Goal: Communication & Community: Answer question/provide support

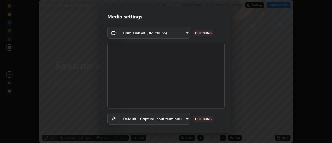
scroll to position [27, 0]
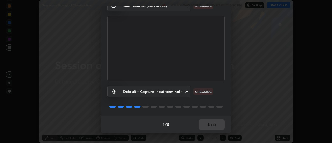
click at [207, 70] on video at bounding box center [165, 49] width 117 height 66
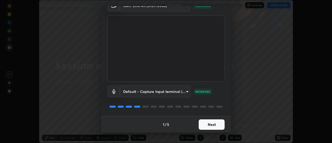
click at [217, 124] on button "Next" at bounding box center [211, 124] width 26 height 10
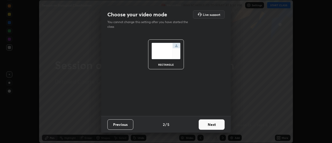
scroll to position [0, 0]
click at [212, 125] on button "Next" at bounding box center [211, 124] width 26 height 10
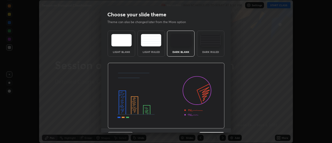
scroll to position [13, 0]
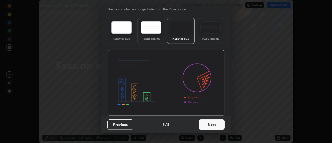
click at [209, 123] on button "Next" at bounding box center [211, 124] width 26 height 10
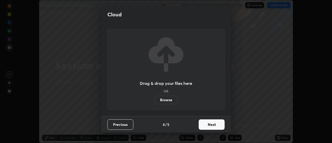
click at [210, 123] on button "Next" at bounding box center [211, 124] width 26 height 10
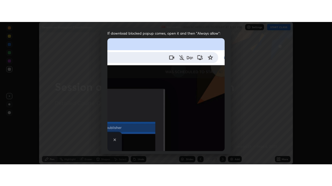
scroll to position [133, 0]
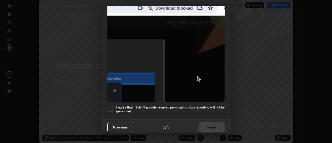
click at [111, 107] on div at bounding box center [110, 109] width 6 height 6
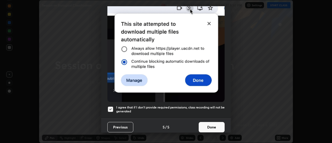
click at [207, 127] on button "Done" at bounding box center [211, 127] width 26 height 10
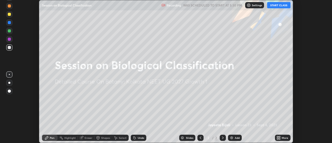
click at [284, 5] on button "START CLASS" at bounding box center [278, 5] width 23 height 6
click at [232, 139] on img at bounding box center [231, 137] width 4 height 4
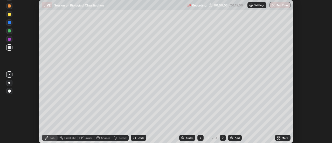
click at [280, 138] on div "More" at bounding box center [283, 137] width 16 height 6
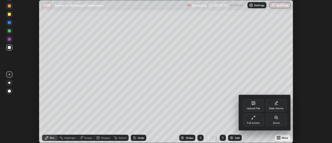
click at [255, 118] on icon at bounding box center [253, 117] width 4 height 4
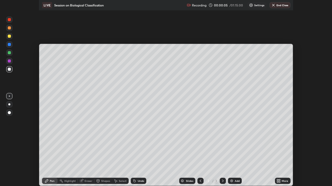
scroll to position [186, 332]
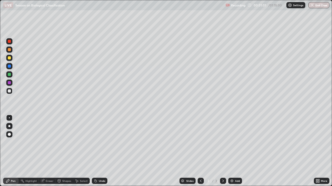
click at [11, 124] on div at bounding box center [9, 126] width 6 height 6
click at [10, 76] on div at bounding box center [9, 74] width 3 height 3
click at [9, 92] on div at bounding box center [9, 91] width 3 height 3
click at [97, 142] on icon at bounding box center [95, 181] width 4 height 4
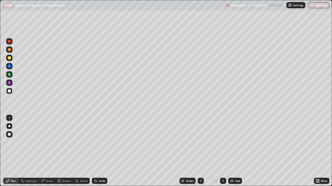
click at [97, 142] on div "Undo" at bounding box center [100, 181] width 16 height 6
click at [95, 142] on icon at bounding box center [96, 182] width 2 height 2
click at [79, 142] on div "Select" at bounding box center [81, 181] width 17 height 6
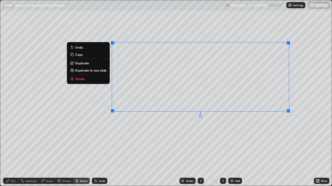
click at [133, 135] on div "0 ° Undo Copy Duplicate Duplicate to new slide Delete" at bounding box center [165, 93] width 331 height 186
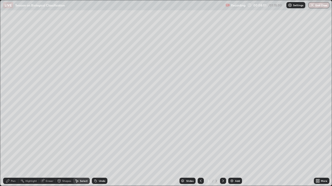
click at [46, 142] on div "Eraser" at bounding box center [50, 181] width 8 height 3
click at [7, 142] on icon at bounding box center [7, 181] width 3 height 3
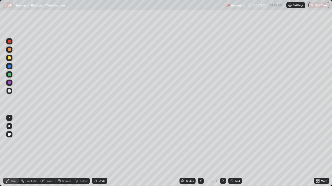
click at [46, 142] on div "Eraser" at bounding box center [50, 181] width 8 height 3
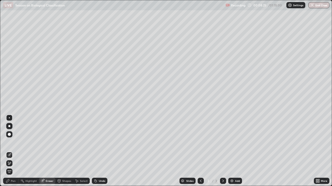
click at [10, 142] on div "Pen" at bounding box center [11, 181] width 16 height 6
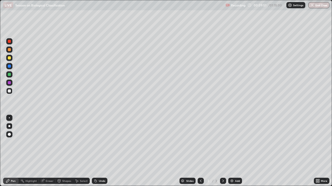
click at [10, 74] on div at bounding box center [9, 74] width 3 height 3
click at [10, 90] on div at bounding box center [9, 91] width 3 height 3
click at [10, 75] on div at bounding box center [9, 74] width 3 height 3
click at [8, 92] on div at bounding box center [9, 91] width 3 height 3
click at [97, 142] on div "Undo" at bounding box center [100, 181] width 16 height 6
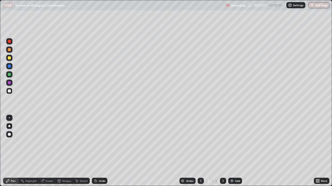
click at [98, 142] on div "Undo" at bounding box center [100, 181] width 16 height 6
click at [99, 142] on div "Undo" at bounding box center [102, 181] width 6 height 3
click at [100, 142] on div "Undo" at bounding box center [102, 181] width 6 height 3
click at [101, 142] on div "Undo" at bounding box center [102, 181] width 6 height 3
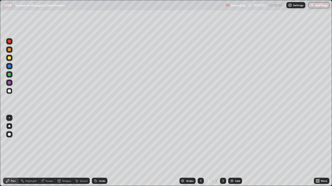
click at [102, 142] on div "Undo" at bounding box center [102, 181] width 6 height 3
click at [331, 142] on div "Setting up your live class" at bounding box center [166, 93] width 332 height 186
click at [230, 142] on img at bounding box center [231, 181] width 4 height 4
click at [9, 58] on div at bounding box center [9, 57] width 3 height 3
click at [231, 142] on img at bounding box center [231, 181] width 4 height 4
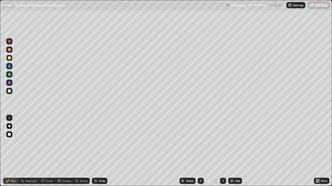
click at [10, 90] on div at bounding box center [9, 91] width 3 height 3
click at [99, 142] on div "Undo" at bounding box center [102, 181] width 6 height 3
click at [44, 142] on icon at bounding box center [42, 181] width 4 height 4
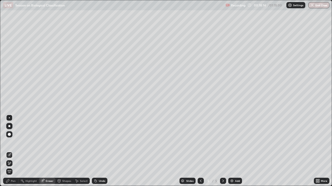
click at [9, 142] on icon at bounding box center [8, 181] width 4 height 4
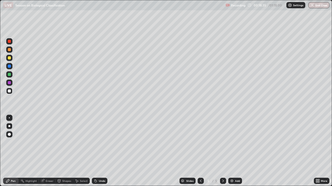
click at [97, 142] on icon at bounding box center [95, 181] width 4 height 4
click at [97, 142] on div "Undo" at bounding box center [100, 181] width 16 height 6
click at [10, 59] on div at bounding box center [9, 57] width 3 height 3
click at [9, 90] on div at bounding box center [9, 91] width 3 height 3
click at [97, 142] on div "Undo" at bounding box center [100, 181] width 16 height 6
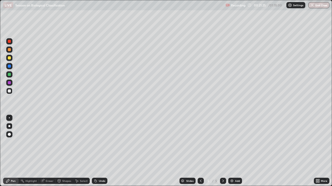
click at [48, 142] on div "Eraser" at bounding box center [50, 181] width 8 height 3
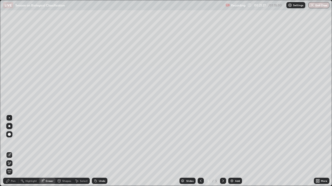
click at [10, 142] on icon at bounding box center [8, 181] width 4 height 4
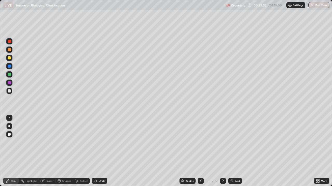
click at [9, 77] on div at bounding box center [9, 74] width 6 height 6
click at [232, 142] on img at bounding box center [231, 181] width 4 height 4
click at [8, 92] on div at bounding box center [9, 91] width 3 height 3
click at [97, 142] on div "Undo" at bounding box center [100, 181] width 16 height 6
click at [99, 142] on div "Undo" at bounding box center [102, 181] width 6 height 3
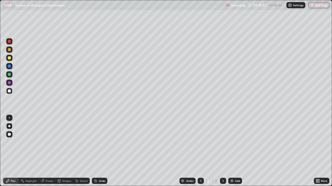
click at [99, 142] on div "Undo" at bounding box center [102, 181] width 6 height 3
click at [99, 142] on div "Undo" at bounding box center [100, 181] width 16 height 6
click at [98, 142] on div "Undo" at bounding box center [100, 181] width 16 height 6
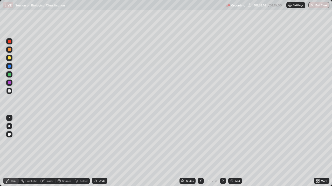
click at [95, 142] on icon at bounding box center [96, 182] width 2 height 2
click at [99, 142] on div "Undo" at bounding box center [102, 181] width 6 height 3
click at [95, 142] on icon at bounding box center [96, 182] width 2 height 2
click at [46, 142] on div "Eraser" at bounding box center [50, 181] width 8 height 3
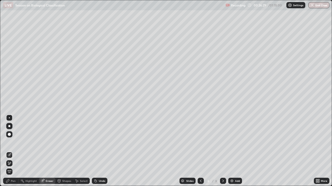
click at [13, 142] on div "Pen" at bounding box center [13, 181] width 5 height 3
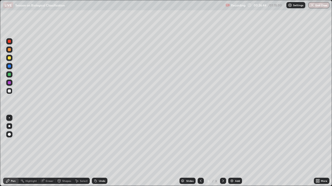
click at [49, 142] on div "Eraser" at bounding box center [50, 181] width 8 height 3
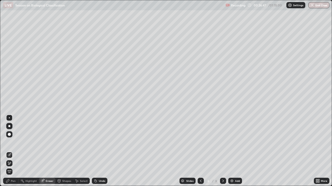
click at [12, 142] on div "Pen" at bounding box center [13, 181] width 5 height 3
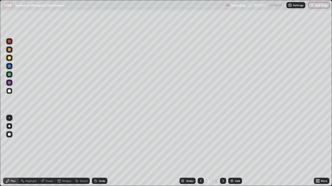
click at [9, 58] on div at bounding box center [9, 57] width 3 height 3
click at [98, 142] on div "Undo" at bounding box center [100, 181] width 16 height 6
click at [95, 142] on icon at bounding box center [96, 182] width 2 height 2
click at [8, 116] on div at bounding box center [9, 118] width 6 height 6
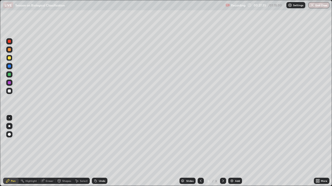
click at [200, 142] on icon at bounding box center [200, 181] width 4 height 4
click at [216, 142] on div "6" at bounding box center [215, 181] width 3 height 5
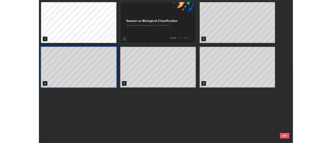
scroll to position [184, 328]
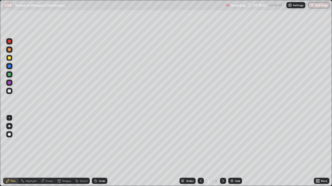
click at [7, 90] on div at bounding box center [9, 91] width 6 height 6
click at [8, 127] on div at bounding box center [9, 126] width 6 height 6
click at [11, 117] on div at bounding box center [9, 118] width 6 height 6
click at [97, 142] on icon at bounding box center [95, 181] width 4 height 4
click at [97, 142] on div "Undo" at bounding box center [100, 181] width 16 height 6
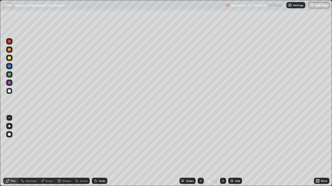
click at [9, 50] on div at bounding box center [9, 49] width 3 height 3
click at [9, 92] on div at bounding box center [9, 91] width 3 height 3
click at [9, 52] on div at bounding box center [9, 50] width 6 height 6
click at [95, 142] on icon at bounding box center [96, 182] width 2 height 2
click at [9, 59] on div at bounding box center [9, 57] width 3 height 3
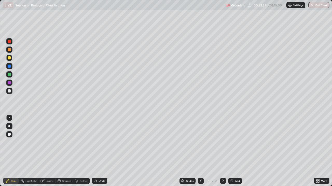
click at [12, 52] on div at bounding box center [9, 50] width 6 height 6
click at [10, 41] on div at bounding box center [9, 41] width 3 height 3
click at [231, 142] on img at bounding box center [231, 181] width 4 height 4
click at [9, 92] on div at bounding box center [9, 91] width 3 height 3
click at [9, 126] on div at bounding box center [9, 126] width 2 height 2
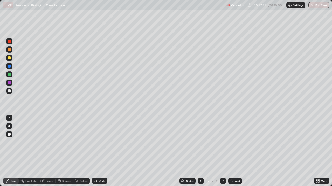
click at [99, 142] on div "Undo" at bounding box center [102, 181] width 6 height 3
click at [95, 142] on icon at bounding box center [96, 182] width 2 height 2
click at [101, 142] on div "Undo" at bounding box center [102, 181] width 6 height 3
click at [100, 142] on div "Undo" at bounding box center [102, 181] width 6 height 3
click at [99, 142] on div "Undo" at bounding box center [102, 181] width 6 height 3
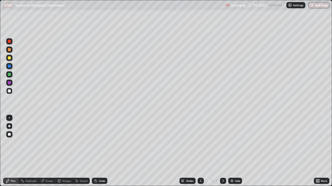
click at [100, 142] on div "Undo" at bounding box center [102, 181] width 6 height 3
click at [99, 142] on div "Undo" at bounding box center [102, 181] width 6 height 3
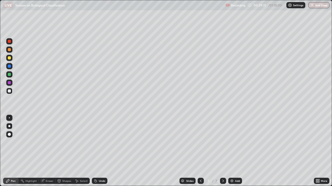
click at [83, 142] on div "Select" at bounding box center [84, 181] width 8 height 3
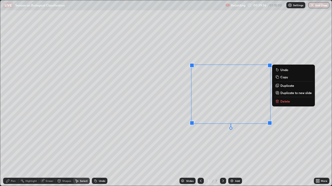
click at [281, 116] on div "0 ° Undo Copy Duplicate Duplicate to new slide Delete" at bounding box center [165, 93] width 331 height 186
click at [45, 142] on div "Eraser" at bounding box center [47, 181] width 17 height 6
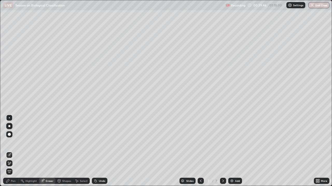
click at [79, 142] on div "Select" at bounding box center [81, 181] width 17 height 6
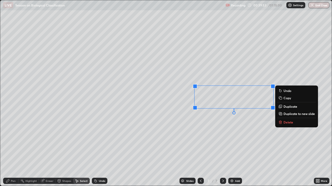
click at [172, 120] on div "0 ° Undo Copy Duplicate Duplicate to new slide Delete" at bounding box center [165, 93] width 331 height 186
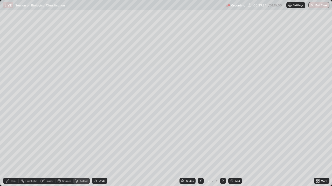
click at [9, 142] on icon at bounding box center [8, 181] width 4 height 4
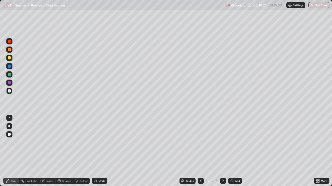
click at [10, 59] on div at bounding box center [9, 57] width 3 height 3
click at [9, 118] on div at bounding box center [9, 118] width 1 height 1
click at [10, 49] on div at bounding box center [9, 49] width 3 height 3
click at [230, 142] on img at bounding box center [231, 181] width 4 height 4
click at [9, 91] on div at bounding box center [9, 91] width 3 height 3
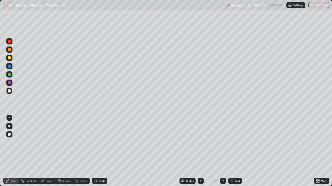
click at [10, 125] on div at bounding box center [9, 126] width 6 height 6
click at [99, 142] on div "Undo" at bounding box center [102, 181] width 6 height 3
click at [96, 142] on icon at bounding box center [95, 181] width 4 height 4
click at [95, 142] on icon at bounding box center [96, 182] width 2 height 2
click at [96, 142] on icon at bounding box center [95, 181] width 4 height 4
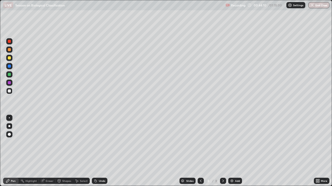
click at [95, 142] on icon at bounding box center [95, 181] width 4 height 4
click at [95, 142] on icon at bounding box center [96, 182] width 2 height 2
click at [96, 142] on icon at bounding box center [95, 181] width 4 height 4
click at [100, 142] on div "Undo" at bounding box center [102, 181] width 6 height 3
click at [79, 142] on div "Select" at bounding box center [81, 181] width 17 height 6
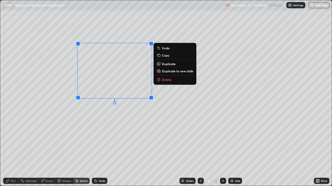
click at [152, 117] on div "0 ° Undo Copy Duplicate Duplicate to new slide Delete" at bounding box center [165, 93] width 331 height 186
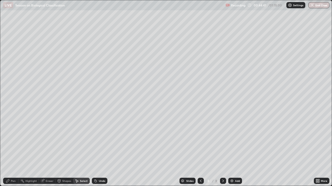
click at [47, 142] on div "Eraser" at bounding box center [50, 181] width 8 height 3
click at [9, 142] on icon at bounding box center [7, 181] width 3 height 3
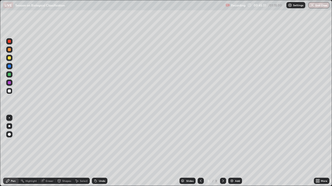
click at [200, 142] on icon at bounding box center [200, 181] width 4 height 4
click at [222, 142] on icon at bounding box center [223, 181] width 4 height 4
click at [97, 142] on div "Undo" at bounding box center [100, 181] width 16 height 6
click at [97, 142] on icon at bounding box center [95, 181] width 4 height 4
click at [97, 142] on div "Undo" at bounding box center [100, 181] width 16 height 6
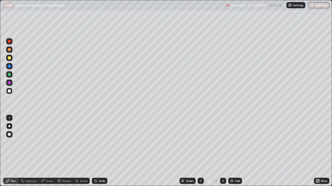
click at [97, 142] on div "Undo" at bounding box center [100, 181] width 16 height 6
click at [96, 142] on div "Undo" at bounding box center [100, 181] width 16 height 6
click at [97, 142] on div "Undo" at bounding box center [100, 181] width 16 height 6
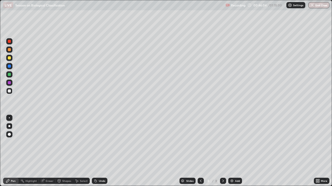
click at [100, 142] on div "Undo" at bounding box center [102, 181] width 6 height 3
click at [65, 142] on div "Shapes" at bounding box center [66, 181] width 9 height 3
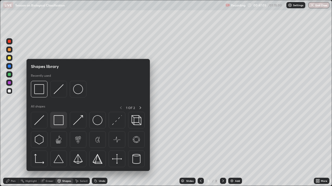
click at [58, 122] on img at bounding box center [59, 121] width 10 height 10
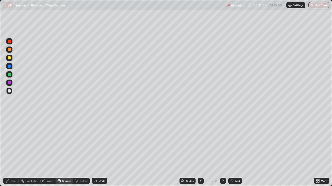
click at [11, 142] on div "Pen" at bounding box center [13, 181] width 5 height 3
click at [99, 142] on div "Undo" at bounding box center [102, 181] width 6 height 3
click at [64, 142] on div "Shapes" at bounding box center [66, 181] width 9 height 3
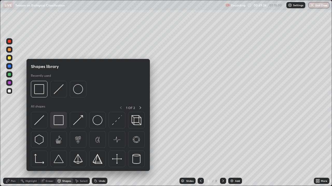
click at [59, 122] on img at bounding box center [59, 121] width 10 height 10
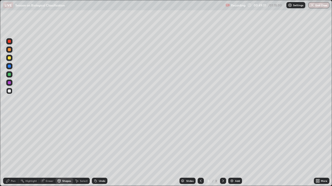
click at [15, 142] on div "Pen" at bounding box center [13, 181] width 5 height 3
click at [9, 59] on div at bounding box center [9, 57] width 3 height 3
click at [9, 118] on div at bounding box center [9, 118] width 1 height 1
click at [200, 142] on icon at bounding box center [200, 181] width 4 height 4
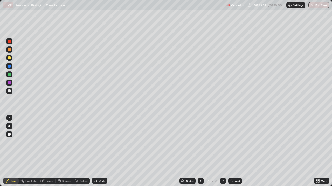
click at [222, 142] on icon at bounding box center [223, 181] width 4 height 4
click at [222, 142] on icon at bounding box center [223, 181] width 2 height 3
click at [3, 142] on div "Erase all" at bounding box center [9, 93] width 12 height 166
click at [13, 142] on div "Pen" at bounding box center [13, 181] width 5 height 3
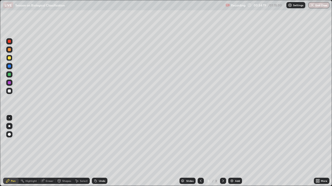
click at [9, 90] on div at bounding box center [9, 91] width 3 height 3
click at [9, 125] on div at bounding box center [9, 126] width 2 height 2
click at [197, 142] on div at bounding box center [200, 181] width 6 height 6
click at [222, 142] on icon at bounding box center [223, 181] width 4 height 4
click at [197, 142] on div at bounding box center [200, 181] width 6 height 6
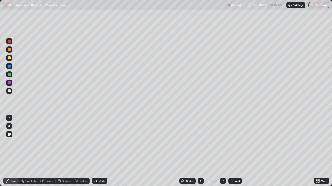
click at [45, 142] on div "Eraser" at bounding box center [47, 181] width 17 height 6
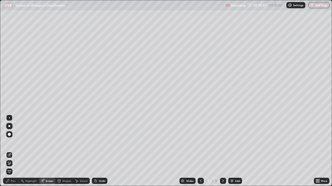
click at [15, 142] on div "Pen" at bounding box center [13, 181] width 5 height 3
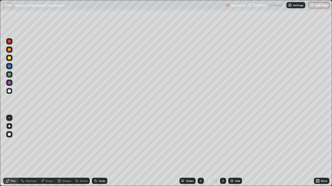
click at [97, 142] on icon at bounding box center [95, 181] width 4 height 4
click at [100, 142] on div "Undo" at bounding box center [102, 181] width 6 height 3
click at [99, 142] on div "Undo" at bounding box center [102, 181] width 6 height 3
click at [9, 58] on div at bounding box center [9, 57] width 3 height 3
click at [9, 118] on div at bounding box center [9, 118] width 1 height 1
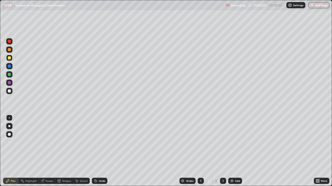
click at [223, 142] on icon at bounding box center [223, 181] width 2 height 3
click at [232, 142] on img at bounding box center [231, 181] width 4 height 4
click at [10, 92] on div at bounding box center [9, 91] width 3 height 3
click at [9, 126] on div at bounding box center [9, 126] width 2 height 2
click at [49, 142] on div "Eraser" at bounding box center [47, 181] width 17 height 6
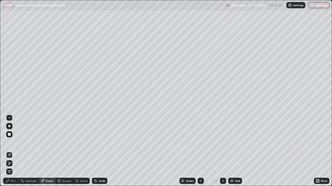
click at [13, 142] on div "Pen" at bounding box center [13, 181] width 5 height 3
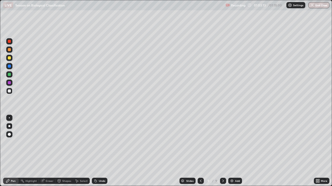
click at [49, 142] on div "Eraser" at bounding box center [50, 181] width 8 height 3
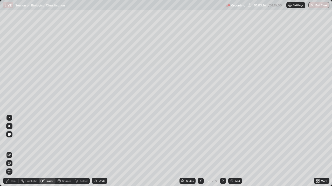
click at [12, 142] on div "Pen" at bounding box center [13, 181] width 5 height 3
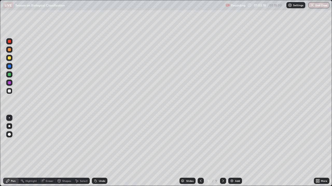
click at [9, 59] on div at bounding box center [9, 57] width 3 height 3
click at [97, 142] on icon at bounding box center [95, 181] width 4 height 4
click at [97, 142] on div "Undo" at bounding box center [100, 181] width 16 height 6
click at [13, 142] on div "Pen" at bounding box center [13, 181] width 5 height 3
click at [9, 118] on div at bounding box center [9, 118] width 1 height 1
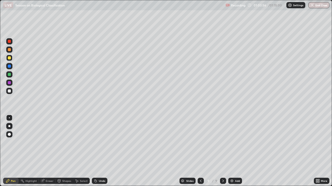
click at [99, 142] on div "Undo" at bounding box center [102, 181] width 6 height 3
click at [98, 142] on div "Undo" at bounding box center [100, 181] width 16 height 6
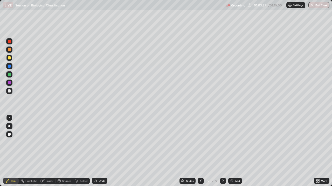
click at [97, 142] on div "Undo" at bounding box center [100, 181] width 16 height 6
click at [8, 126] on div at bounding box center [9, 126] width 6 height 6
click at [10, 91] on div at bounding box center [9, 91] width 3 height 3
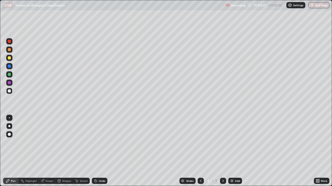
click at [9, 58] on div at bounding box center [9, 57] width 3 height 3
click at [8, 92] on div at bounding box center [9, 91] width 3 height 3
click at [10, 42] on div at bounding box center [9, 41] width 3 height 3
click at [9, 118] on div at bounding box center [9, 118] width 1 height 1
click at [9, 126] on div at bounding box center [9, 126] width 2 height 2
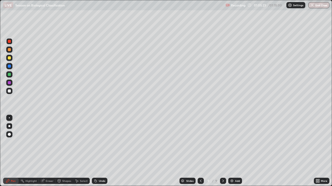
click at [9, 93] on div at bounding box center [9, 91] width 6 height 6
click at [97, 142] on div "Undo" at bounding box center [100, 181] width 16 height 6
click at [200, 142] on icon at bounding box center [200, 181] width 4 height 4
click at [200, 142] on icon at bounding box center [201, 181] width 2 height 3
click at [222, 142] on icon at bounding box center [223, 181] width 4 height 4
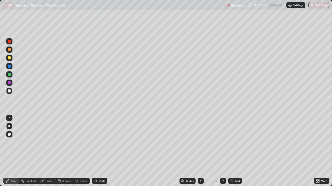
click at [233, 142] on img at bounding box center [231, 181] width 4 height 4
click at [200, 142] on icon at bounding box center [200, 181] width 4 height 4
click at [223, 142] on icon at bounding box center [223, 181] width 2 height 3
click at [221, 142] on icon at bounding box center [223, 181] width 4 height 4
click at [200, 142] on icon at bounding box center [200, 181] width 4 height 4
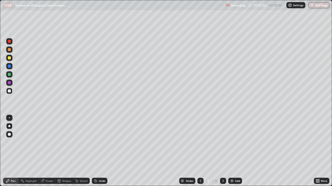
click at [222, 142] on icon at bounding box center [223, 181] width 4 height 4
click at [230, 142] on img at bounding box center [231, 181] width 4 height 4
click at [96, 142] on icon at bounding box center [95, 181] width 4 height 4
click at [317, 7] on button "End Class" at bounding box center [318, 5] width 20 height 6
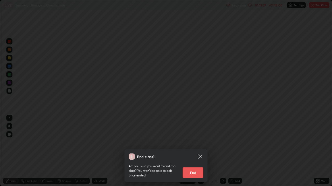
click at [194, 142] on button "End" at bounding box center [192, 173] width 21 height 10
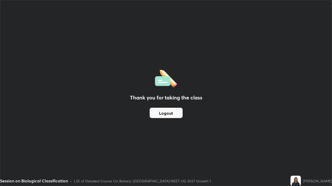
click at [174, 113] on button "Logout" at bounding box center [165, 113] width 33 height 10
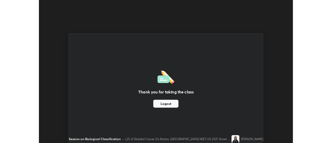
scroll to position [25757, 25568]
